Goal: Task Accomplishment & Management: Complete application form

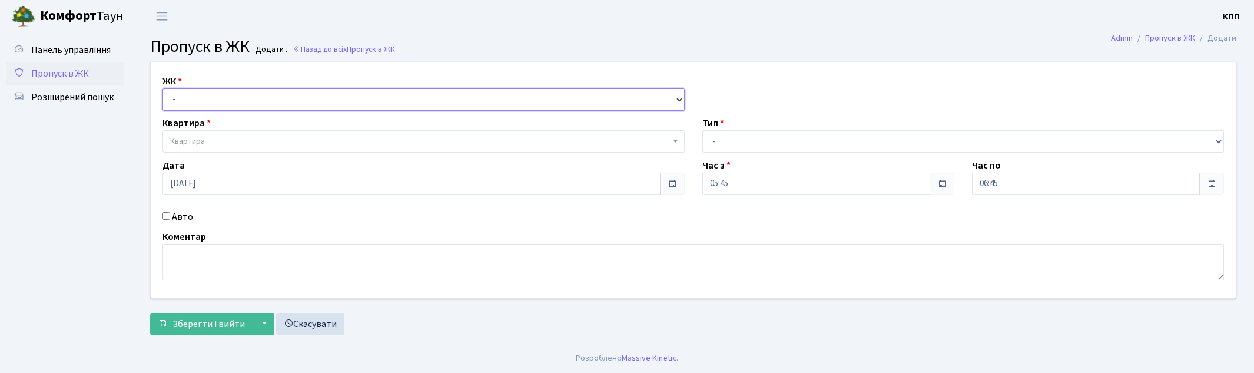
click at [228, 101] on select "- КТ, вул. Регенераторна, 4 КТ2, просп. Соборності, 17 КТ3, вул. Березнева, 16 …" at bounding box center [423, 99] width 522 height 22
select select "271"
click at [162, 88] on select "- КТ, вул. Регенераторна, 4 КТ2, просп. Соборності, 17 КТ3, вул. Березнева, 16 …" at bounding box center [423, 99] width 522 height 22
select select
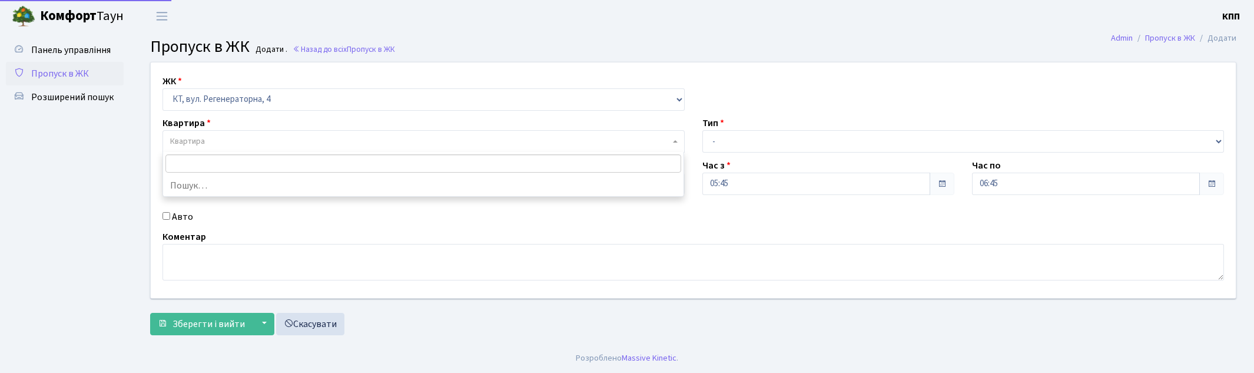
click at [260, 137] on span "Квартира" at bounding box center [420, 141] width 500 height 12
type input "1-"
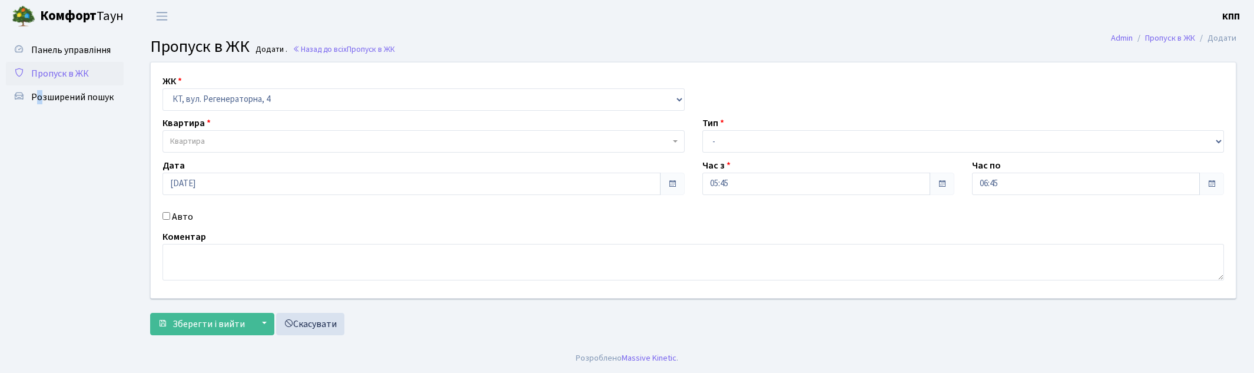
drag, startPoint x: 38, startPoint y: 191, endPoint x: 54, endPoint y: 209, distance: 24.2
click at [54, 209] on ul "Панель управління Пропуск в ЖК Розширений пошук" at bounding box center [65, 187] width 118 height 299
click at [180, 216] on label "Авто" at bounding box center [182, 217] width 21 height 14
click at [170, 216] on input "Авто" at bounding box center [166, 216] width 8 height 8
checkbox input "true"
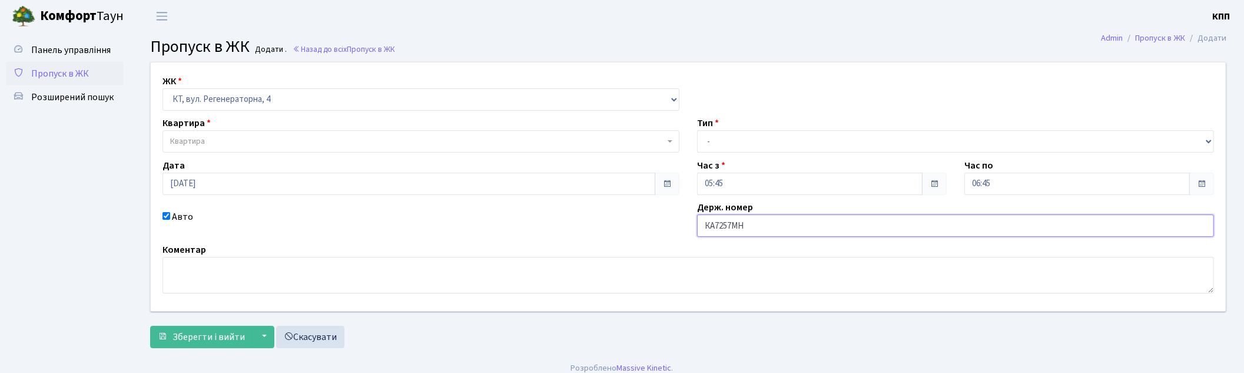
type input "КА7257МН"
click at [212, 140] on span "Квартира" at bounding box center [417, 141] width 494 height 12
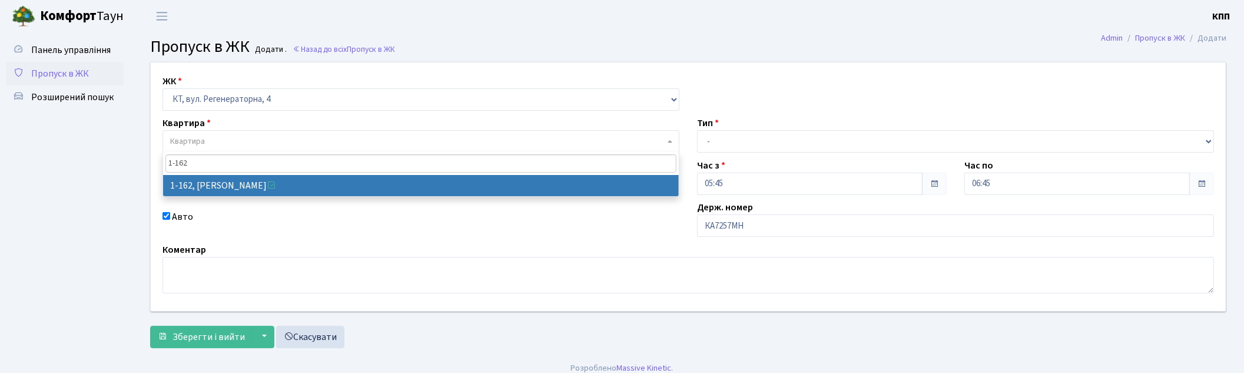
type input "1-162"
drag, startPoint x: 377, startPoint y: 185, endPoint x: 695, endPoint y: 197, distance: 318.6
select select "162"
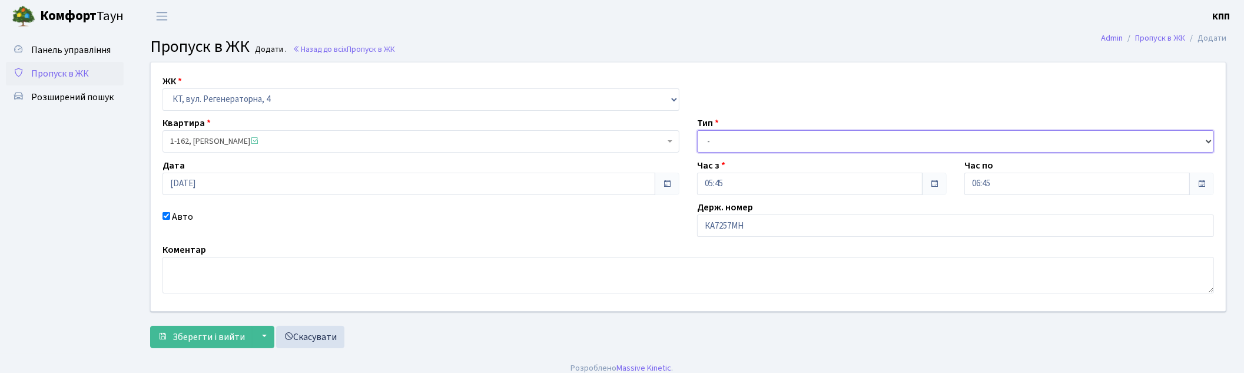
click at [725, 148] on select "- Доставка Таксі Гості Сервіс" at bounding box center [955, 141] width 517 height 22
select select "3"
click at [697, 130] on select "- Доставка Таксі Гості Сервіс" at bounding box center [955, 141] width 517 height 22
click at [201, 338] on span "Зберегти і вийти" at bounding box center [208, 336] width 72 height 13
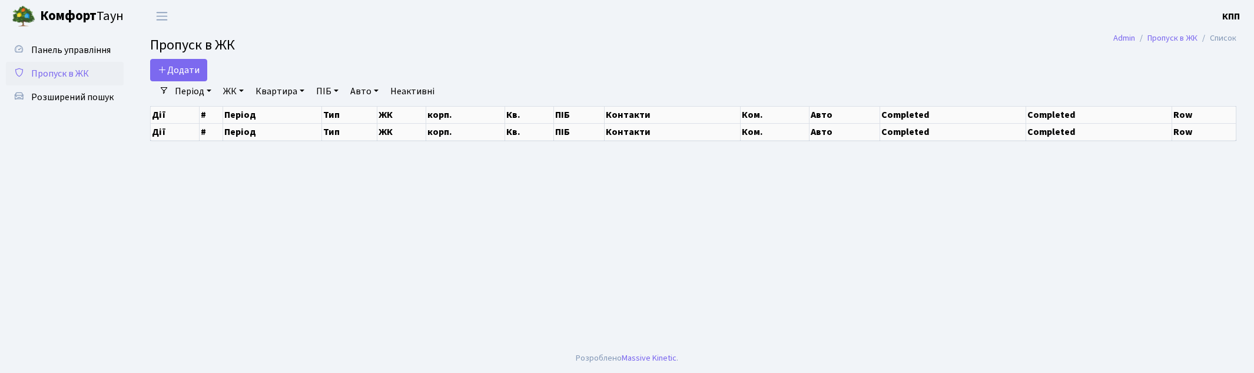
select select "25"
